Goal: Task Accomplishment & Management: Manage account settings

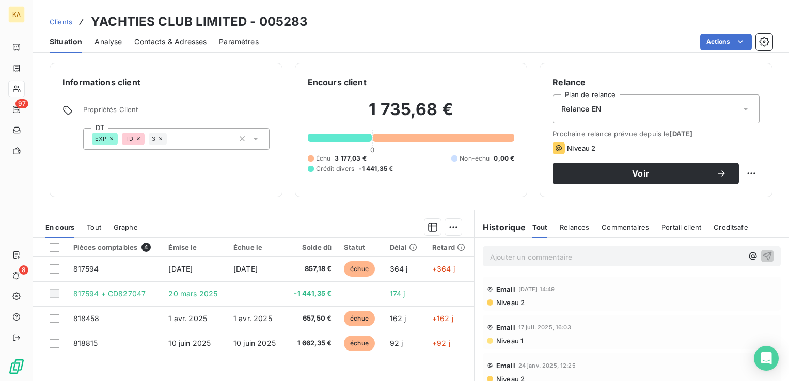
click at [52, 21] on span "Clients" at bounding box center [61, 22] width 23 height 8
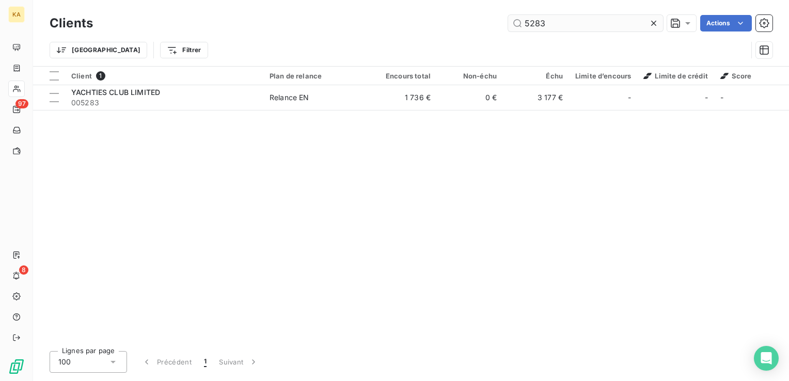
click at [561, 22] on input "5283" at bounding box center [585, 23] width 155 height 17
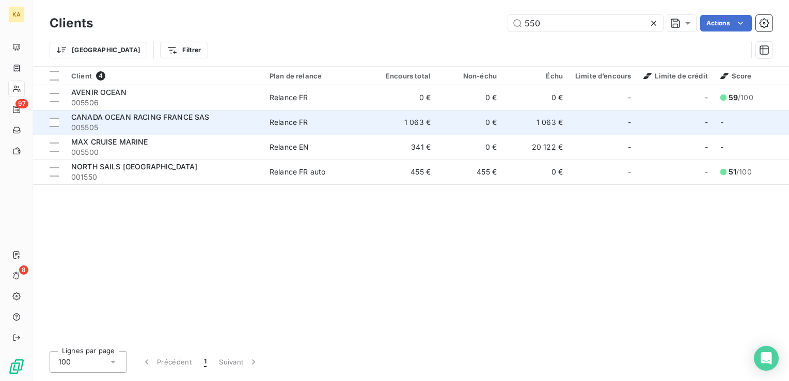
type input "550"
click at [152, 121] on span "CANADA OCEAN RACING FRANCE SAS" at bounding box center [140, 117] width 138 height 9
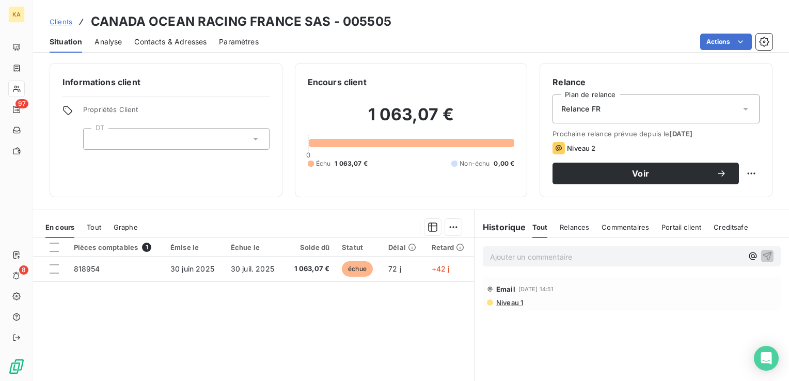
click at [54, 21] on span "Clients" at bounding box center [61, 22] width 23 height 8
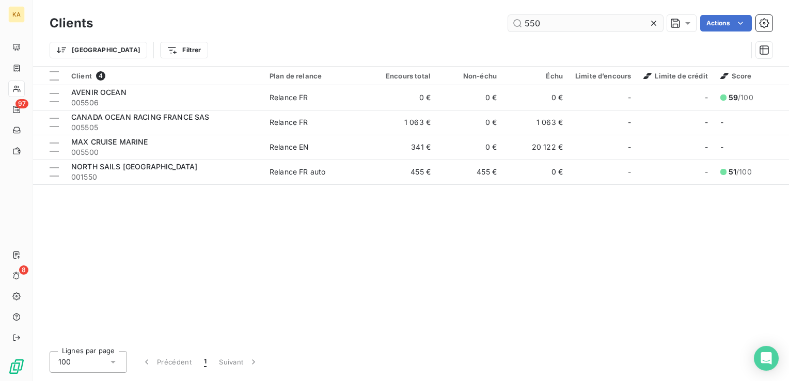
click at [553, 22] on input "550" at bounding box center [585, 23] width 155 height 17
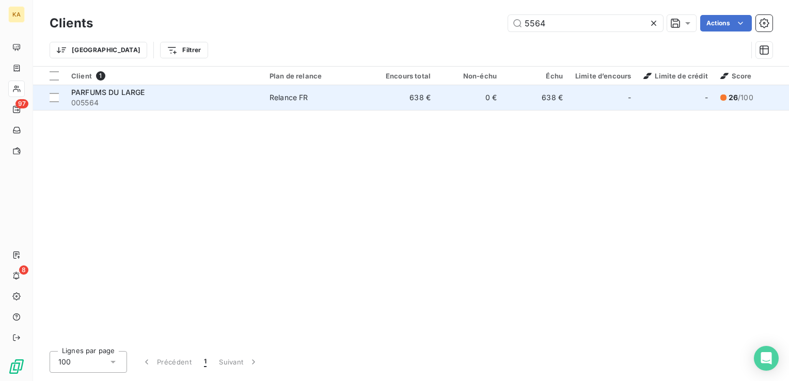
type input "5564"
click at [120, 99] on span "005564" at bounding box center [164, 103] width 186 height 10
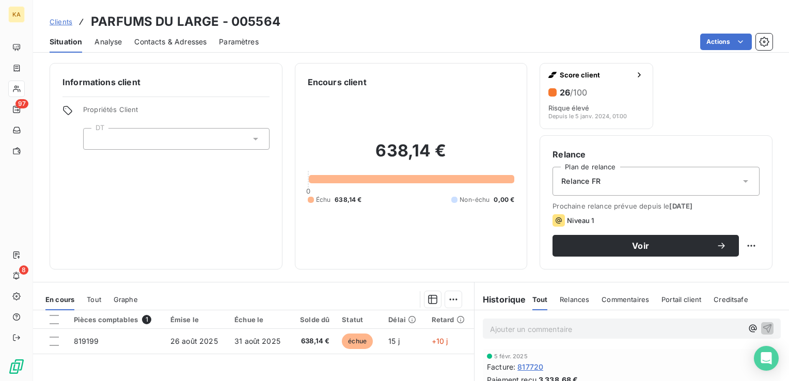
click at [740, 181] on icon at bounding box center [745, 181] width 10 height 10
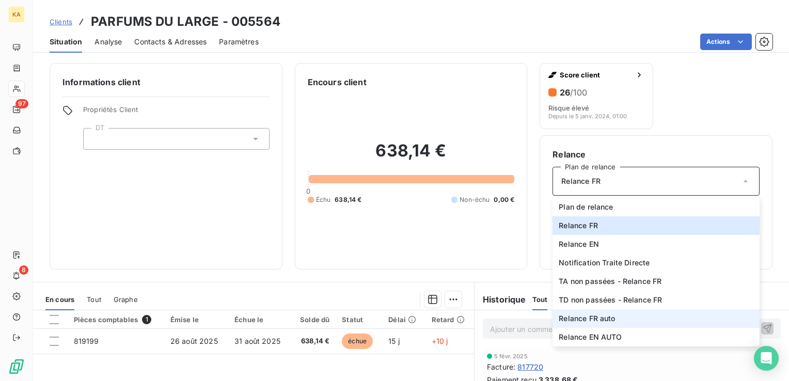
click at [598, 317] on span "Relance FR auto" at bounding box center [587, 318] width 56 height 10
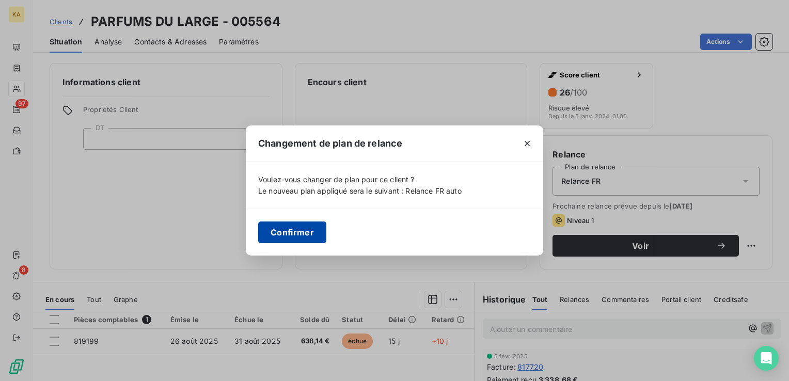
click at [285, 233] on button "Confirmer" at bounding box center [292, 232] width 68 height 22
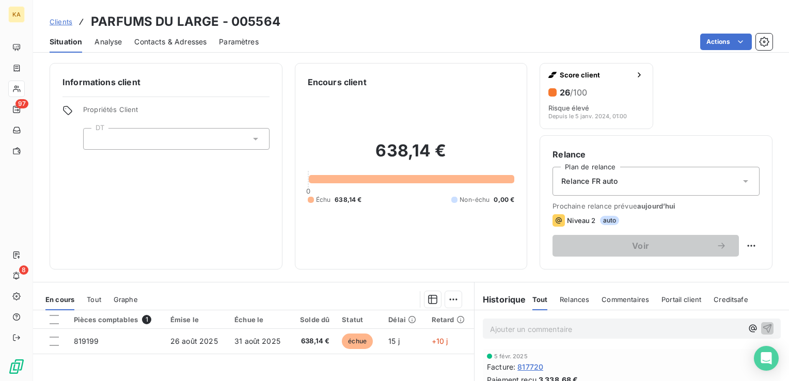
click at [740, 182] on icon at bounding box center [745, 181] width 10 height 10
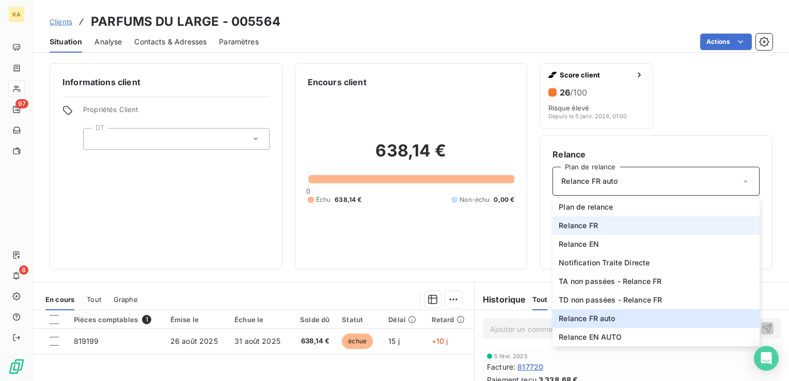
click at [589, 224] on span "Relance FR" at bounding box center [578, 225] width 39 height 10
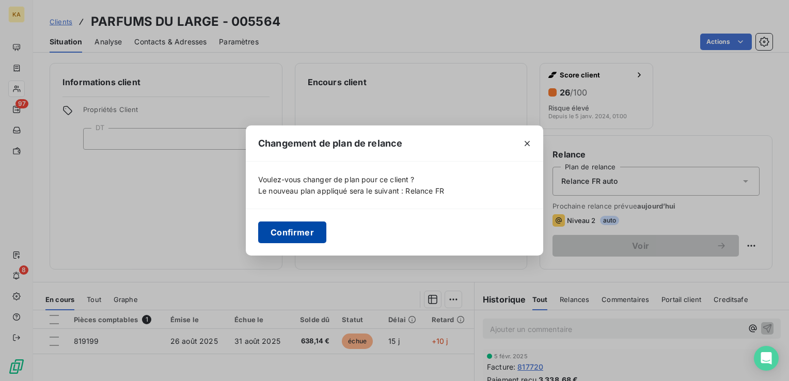
click at [290, 230] on button "Confirmer" at bounding box center [292, 232] width 68 height 22
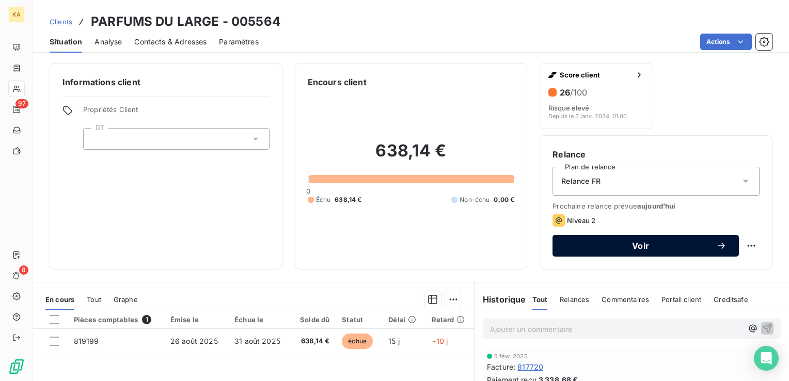
click at [644, 243] on span "Voir" at bounding box center [640, 246] width 151 height 8
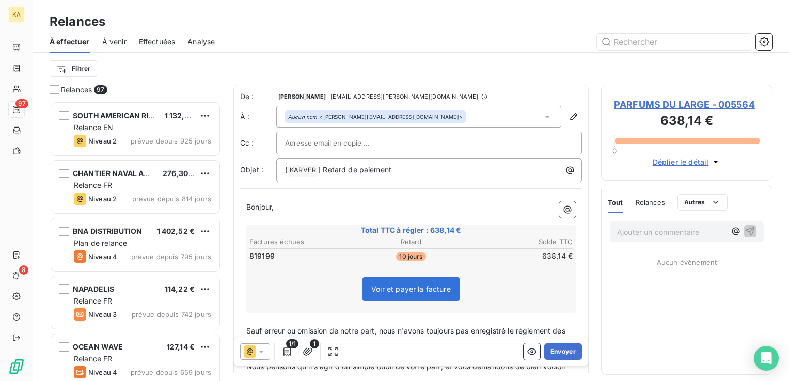
scroll to position [272, 163]
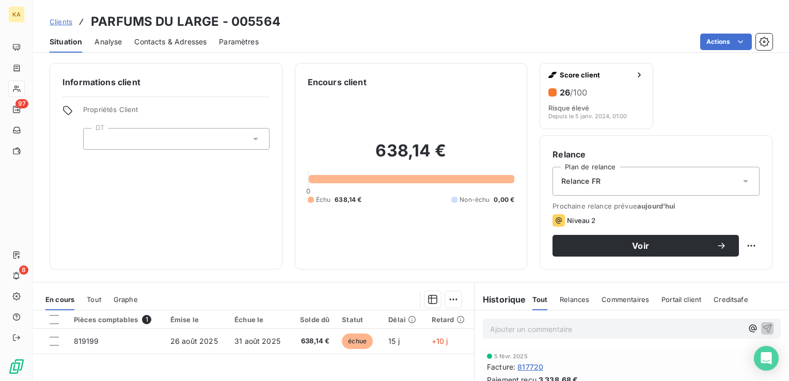
click at [180, 42] on span "Contacts & Adresses" at bounding box center [170, 42] width 72 height 10
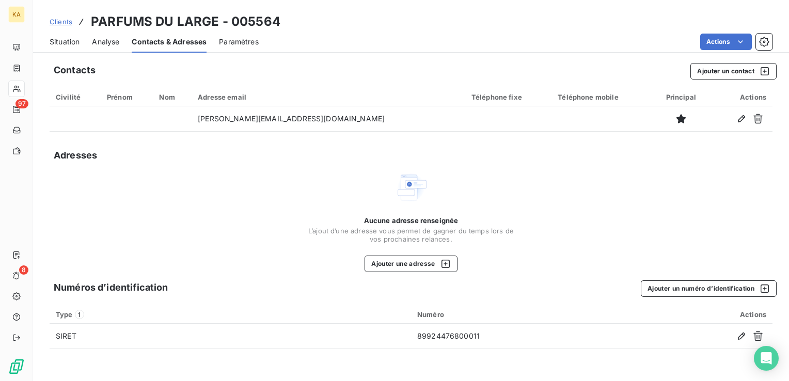
click at [74, 40] on span "Situation" at bounding box center [65, 42] width 30 height 10
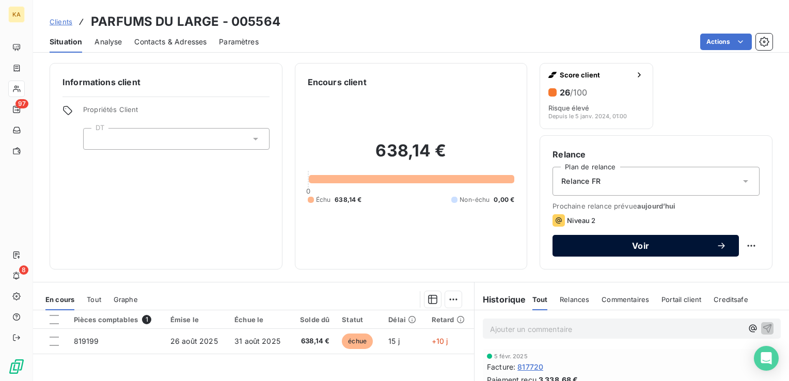
click at [653, 246] on span "Voir" at bounding box center [640, 246] width 151 height 8
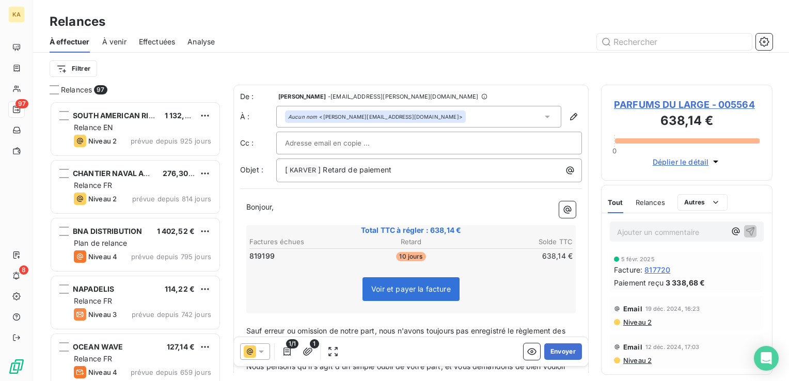
scroll to position [272, 163]
click at [261, 352] on icon at bounding box center [261, 352] width 5 height 3
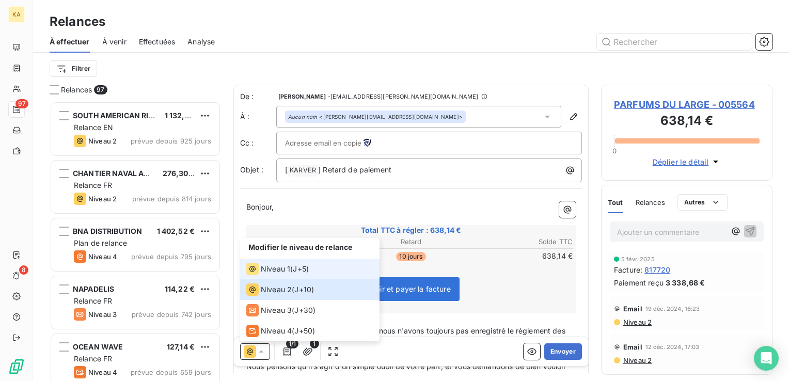
click at [279, 269] on span "Niveau 1" at bounding box center [275, 269] width 29 height 10
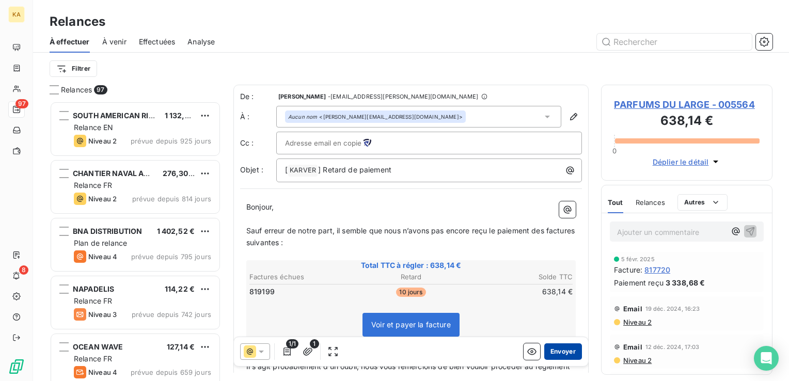
click at [553, 348] on button "Envoyer" at bounding box center [563, 351] width 38 height 17
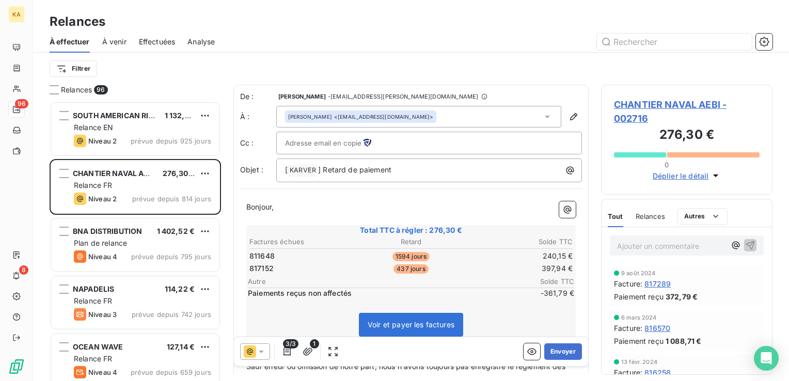
click at [70, 42] on span "À effectuer" at bounding box center [70, 42] width 40 height 10
click at [655, 216] on span "Relances" at bounding box center [650, 216] width 29 height 8
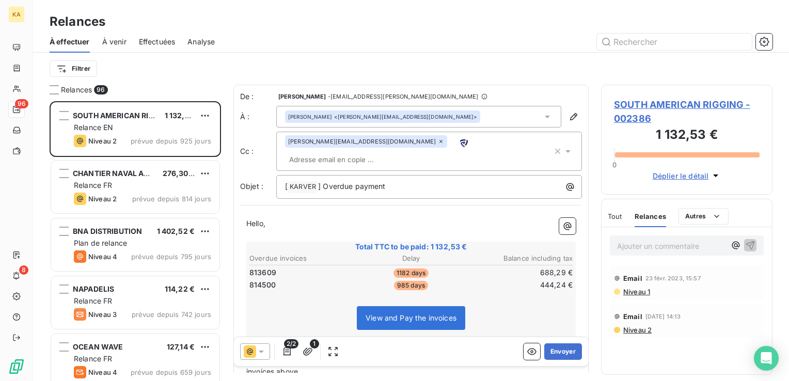
click at [117, 37] on span "À venir" at bounding box center [114, 42] width 24 height 10
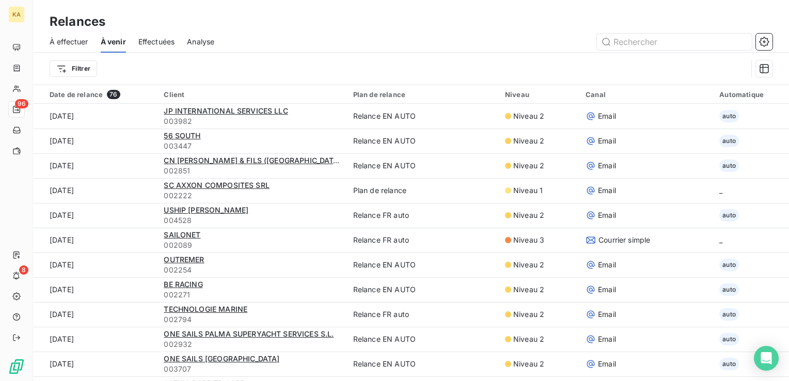
click at [68, 41] on span "À effectuer" at bounding box center [69, 42] width 39 height 10
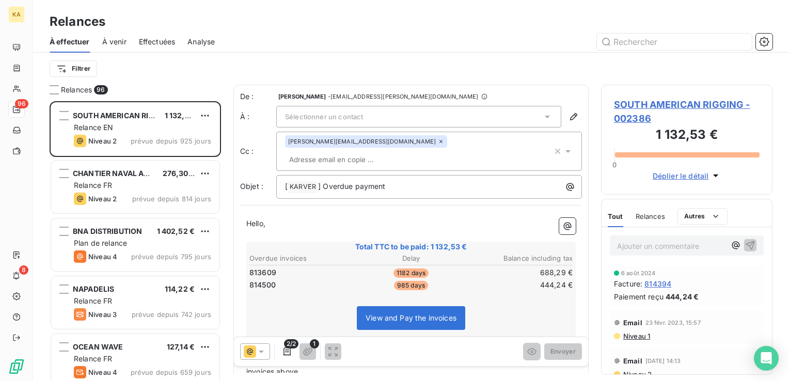
scroll to position [272, 163]
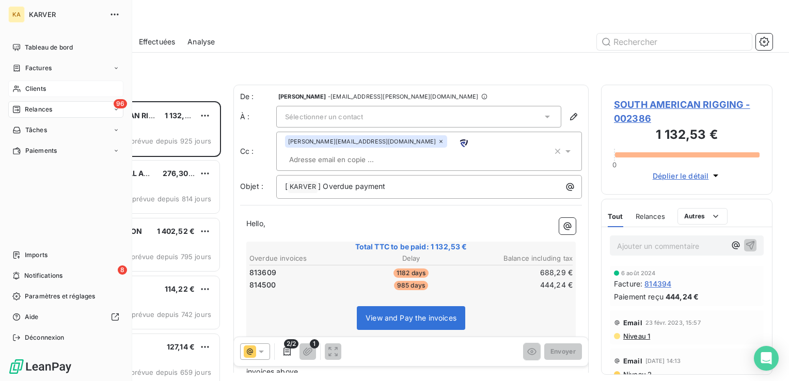
click at [36, 88] on span "Clients" at bounding box center [35, 88] width 21 height 9
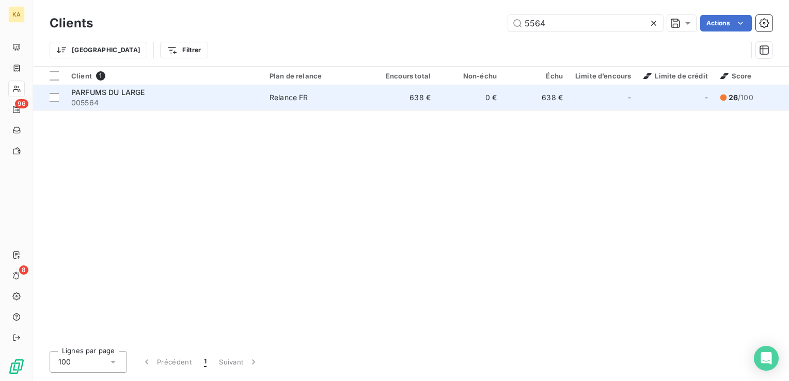
click at [291, 92] on div "Relance FR" at bounding box center [288, 97] width 39 height 10
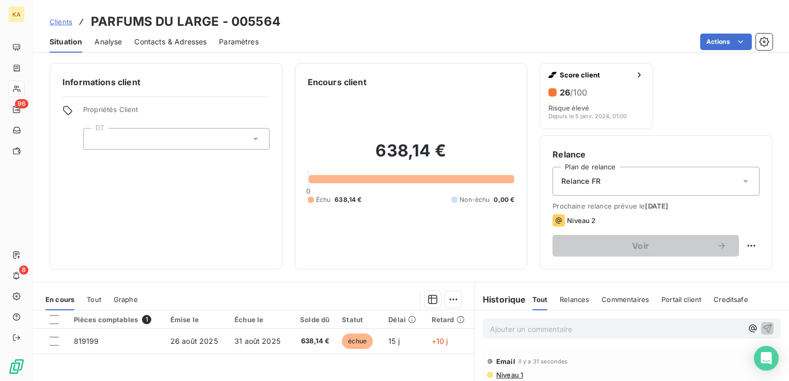
click at [741, 174] on div "Relance FR" at bounding box center [655, 181] width 207 height 29
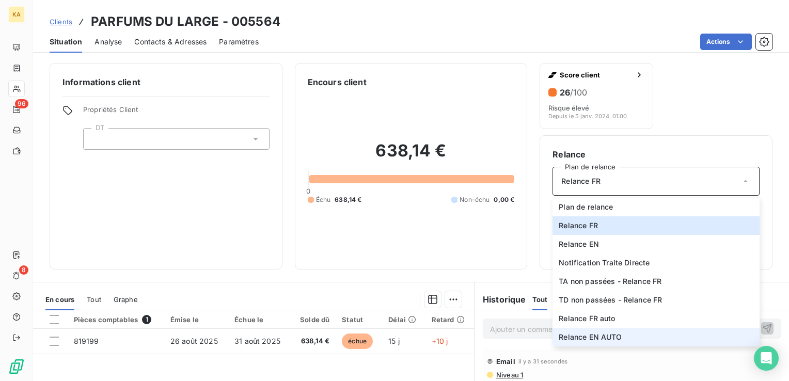
click at [590, 337] on span "Relance EN AUTO" at bounding box center [590, 337] width 63 height 10
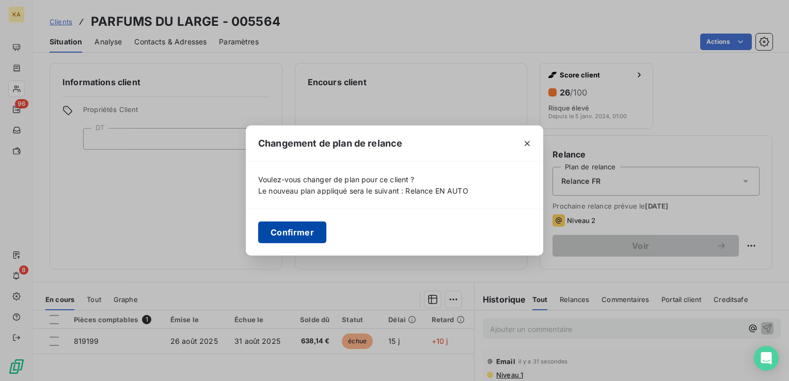
click at [288, 229] on button "Confirmer" at bounding box center [292, 232] width 68 height 22
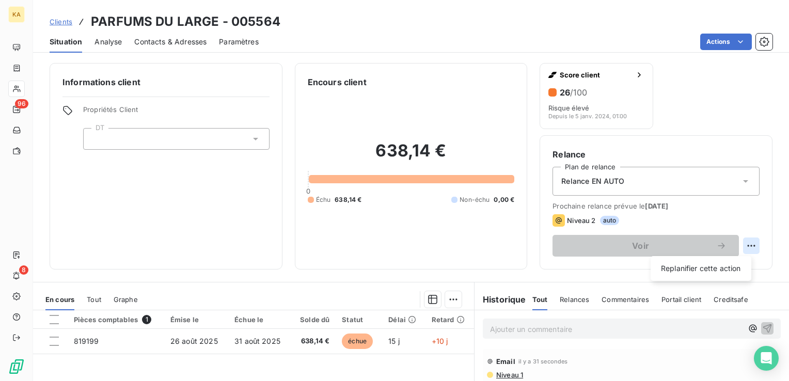
click at [743, 246] on html "KA 96 8 Clients PARFUMS DU LARGE - 005564 Situation Analyse Contacts & Adresses…" at bounding box center [394, 190] width 789 height 381
click at [743, 244] on html "KA 96 8 Clients PARFUMS DU LARGE - 005564 Situation Analyse Contacts & Adresses…" at bounding box center [394, 190] width 789 height 381
click at [725, 265] on div "Replanifier cette action" at bounding box center [701, 268] width 92 height 17
select select "8"
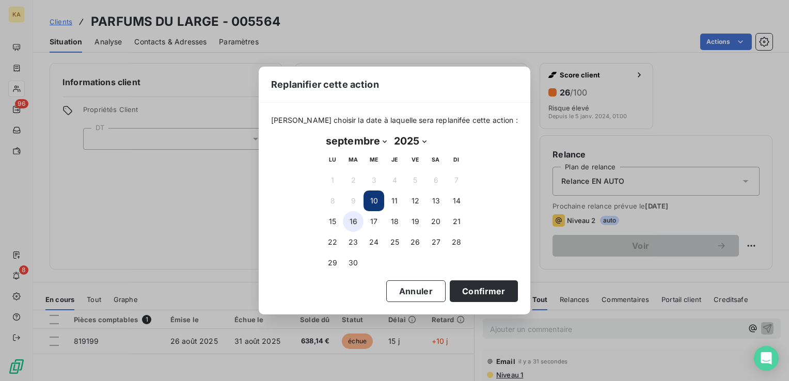
click at [355, 221] on button "16" at bounding box center [353, 221] width 21 height 21
click at [465, 289] on button "Confirmer" at bounding box center [484, 291] width 68 height 22
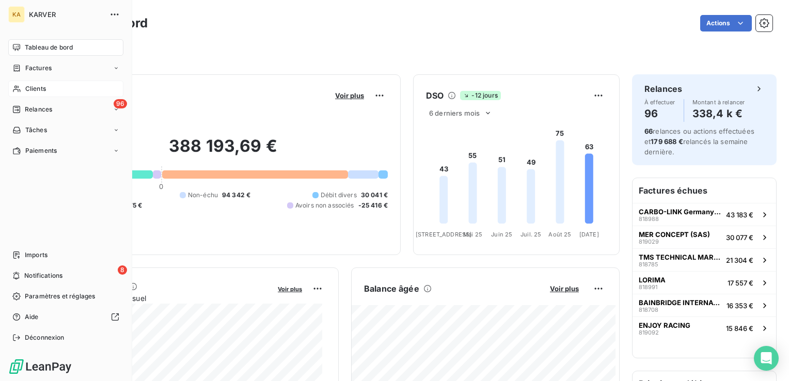
click at [29, 85] on span "Clients" at bounding box center [35, 88] width 21 height 9
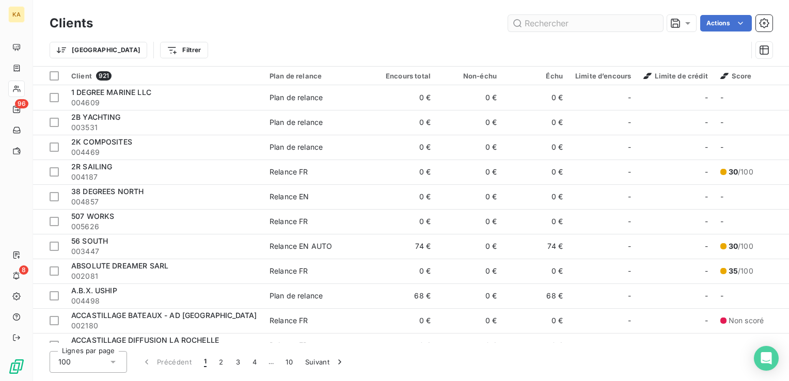
click at [541, 22] on input "text" at bounding box center [585, 23] width 155 height 17
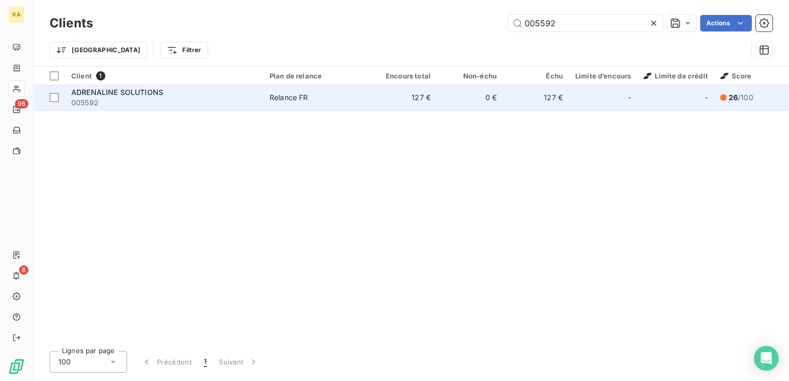
type input "005592"
click at [120, 98] on span "005592" at bounding box center [164, 103] width 186 height 10
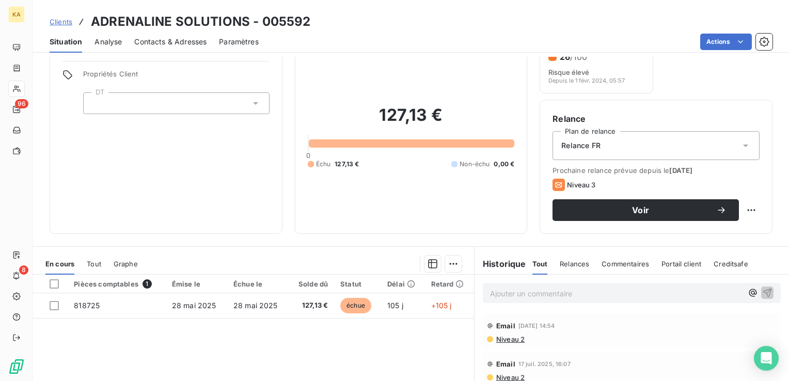
scroll to position [52, 0]
